Goal: Task Accomplishment & Management: Complete application form

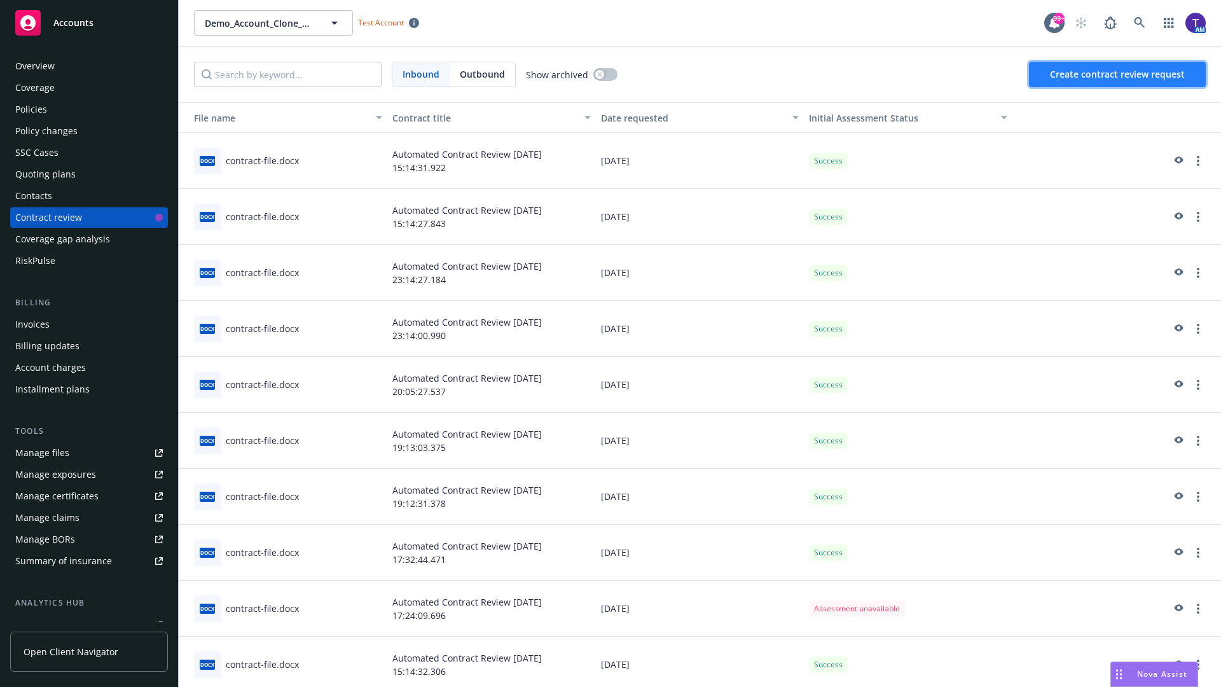
click at [1118, 74] on span "Create contract review request" at bounding box center [1117, 74] width 135 height 12
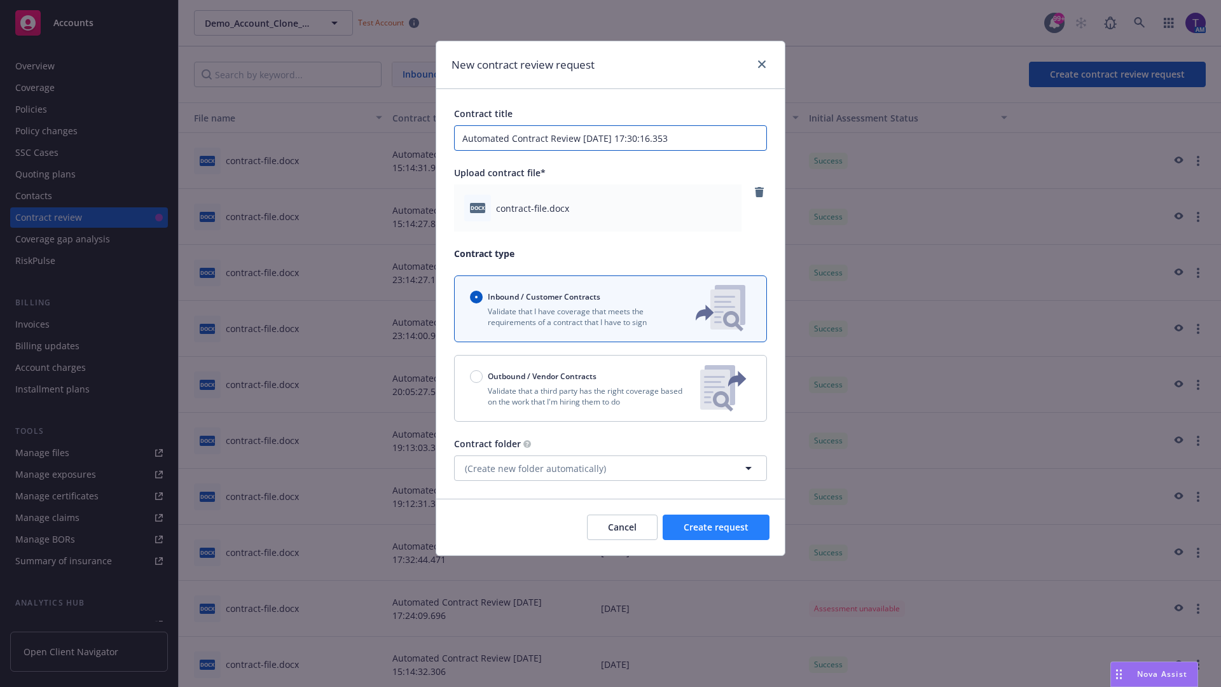
type input "Automated Contract Review 08-15-2025 17:30:16.353"
click at [716, 527] on span "Create request" at bounding box center [716, 527] width 65 height 12
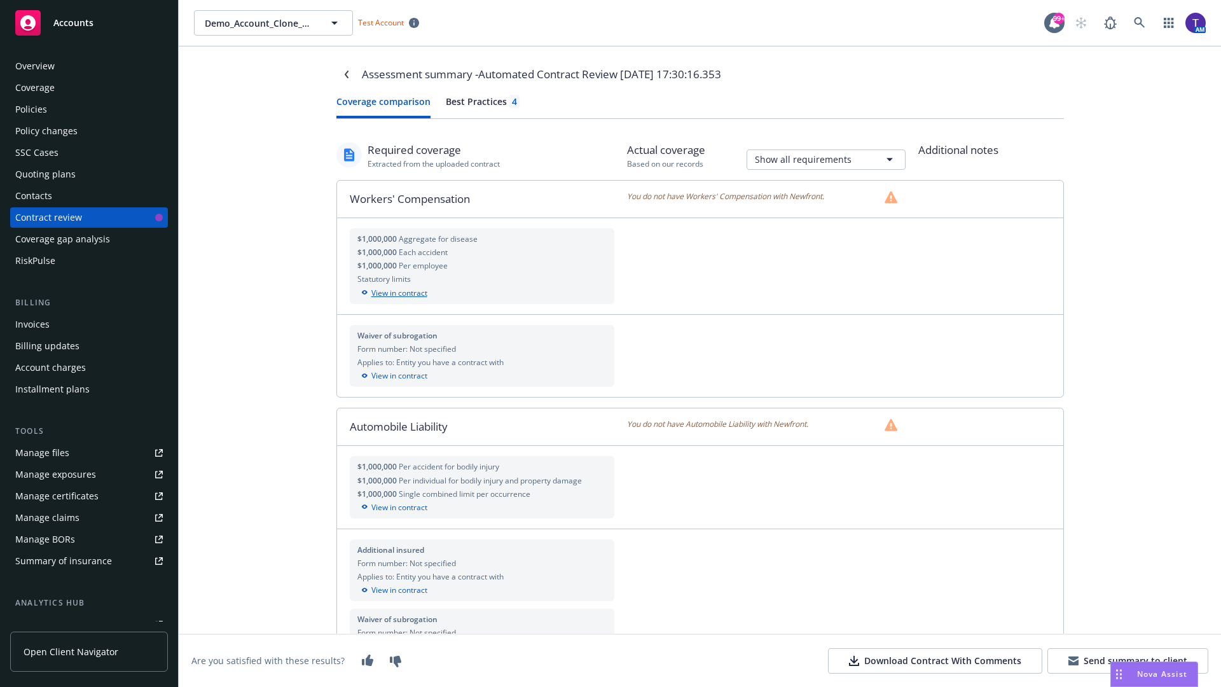
click at [481, 292] on div "View in contract" at bounding box center [482, 292] width 250 height 11
